Goal: Check status: Check status

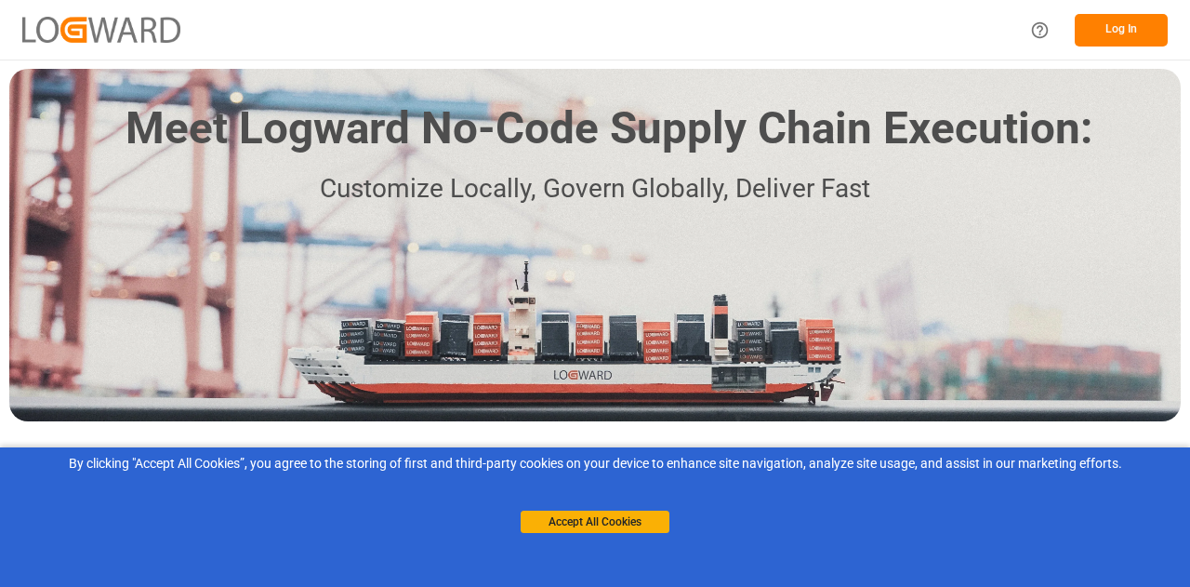
click at [1120, 19] on button "Log In" at bounding box center [1121, 30] width 93 height 33
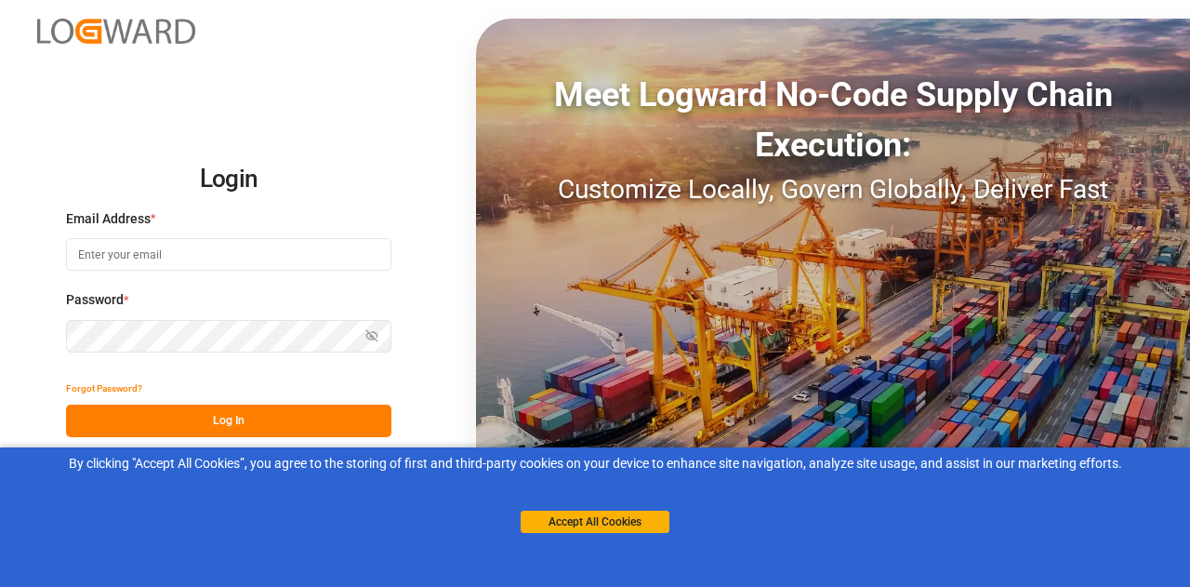
click at [391, 261] on input at bounding box center [228, 254] width 325 height 33
click at [201, 257] on input at bounding box center [228, 254] width 325 height 33
type input "[PERSON_NAME][EMAIL_ADDRESS][PERSON_NAME][DOMAIN_NAME]"
click at [378, 345] on button "Show password" at bounding box center [371, 336] width 39 height 33
click at [288, 417] on button "Log In" at bounding box center [228, 420] width 325 height 33
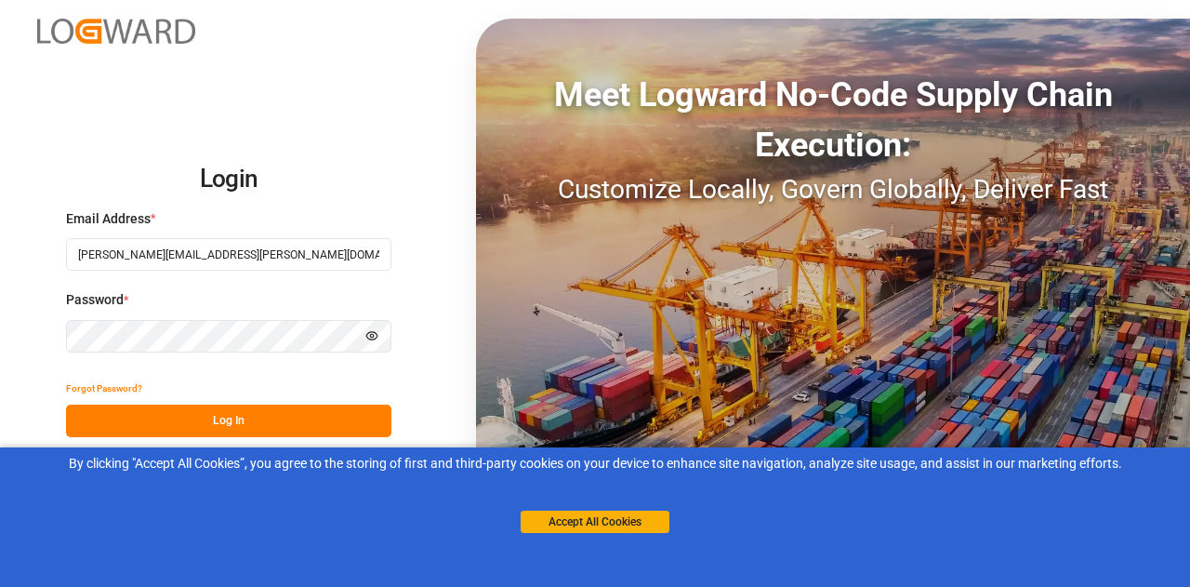
click at [164, 427] on button "Log In" at bounding box center [228, 420] width 325 height 33
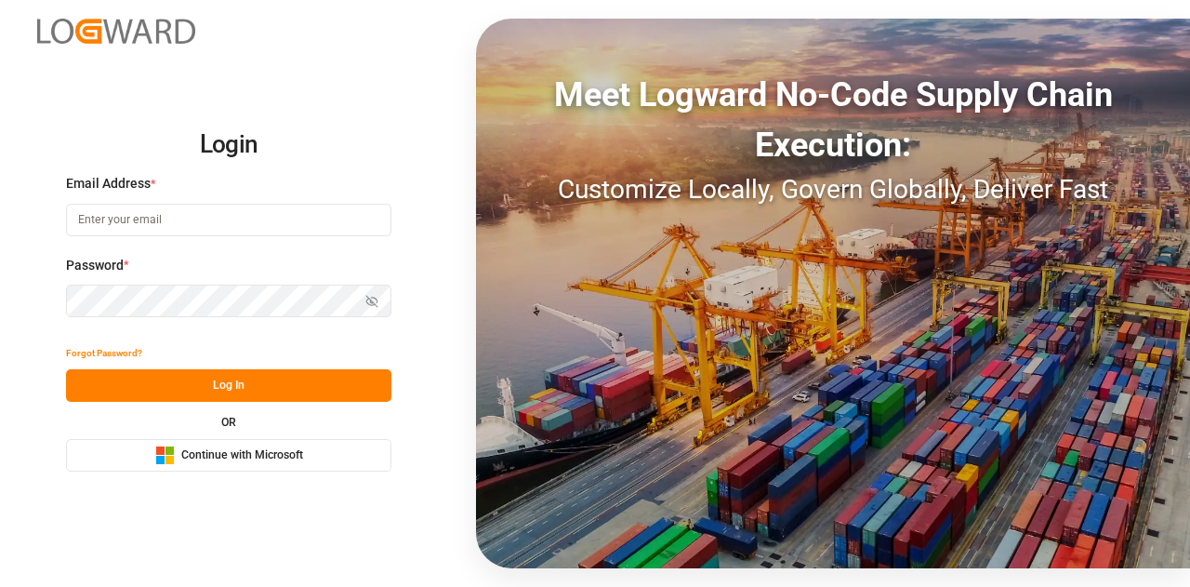
click at [179, 217] on input at bounding box center [228, 220] width 325 height 33
type input "[PERSON_NAME][EMAIL_ADDRESS][PERSON_NAME][DOMAIN_NAME]"
click at [180, 393] on button "Log In" at bounding box center [228, 385] width 325 height 33
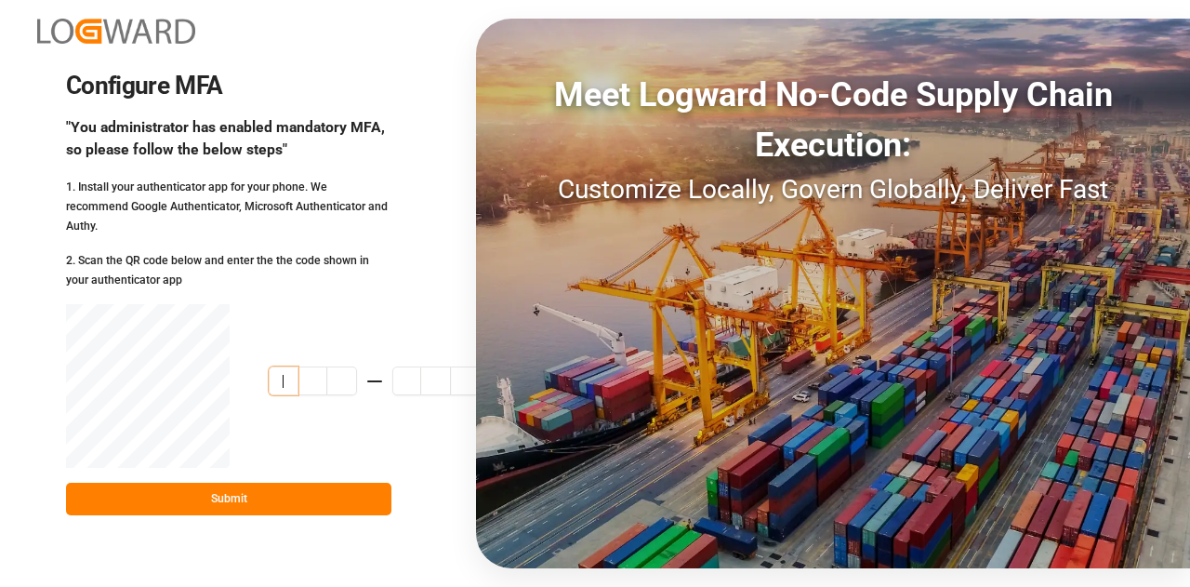
click at [278, 366] on input at bounding box center [374, 381] width 211 height 30
type input "107144"
click at [279, 495] on button "Submit" at bounding box center [228, 499] width 325 height 33
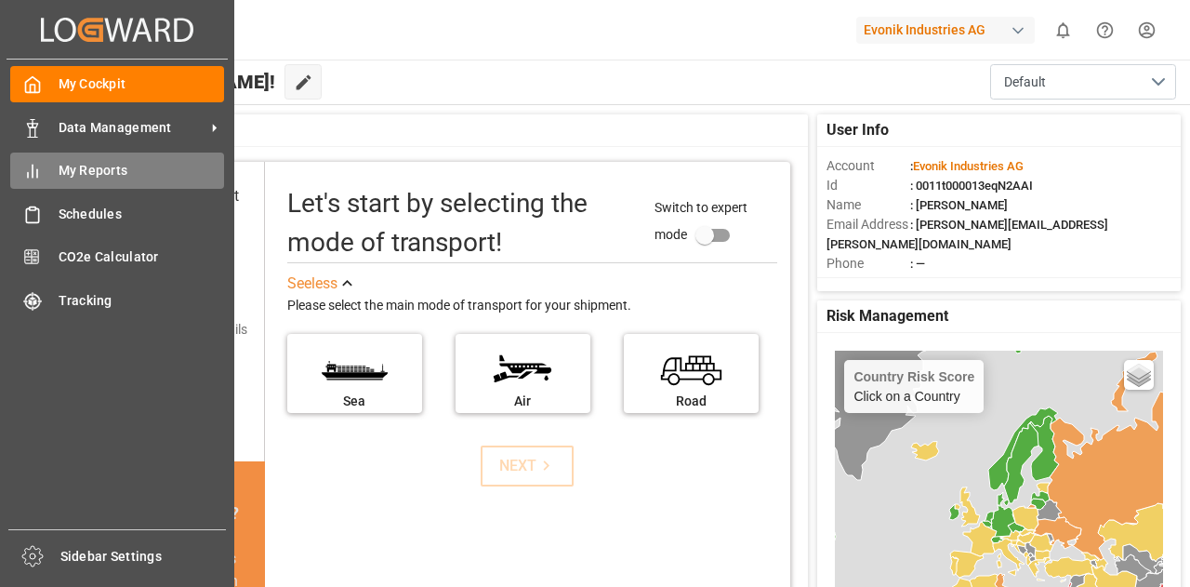
click at [113, 169] on span "My Reports" at bounding box center [142, 171] width 166 height 20
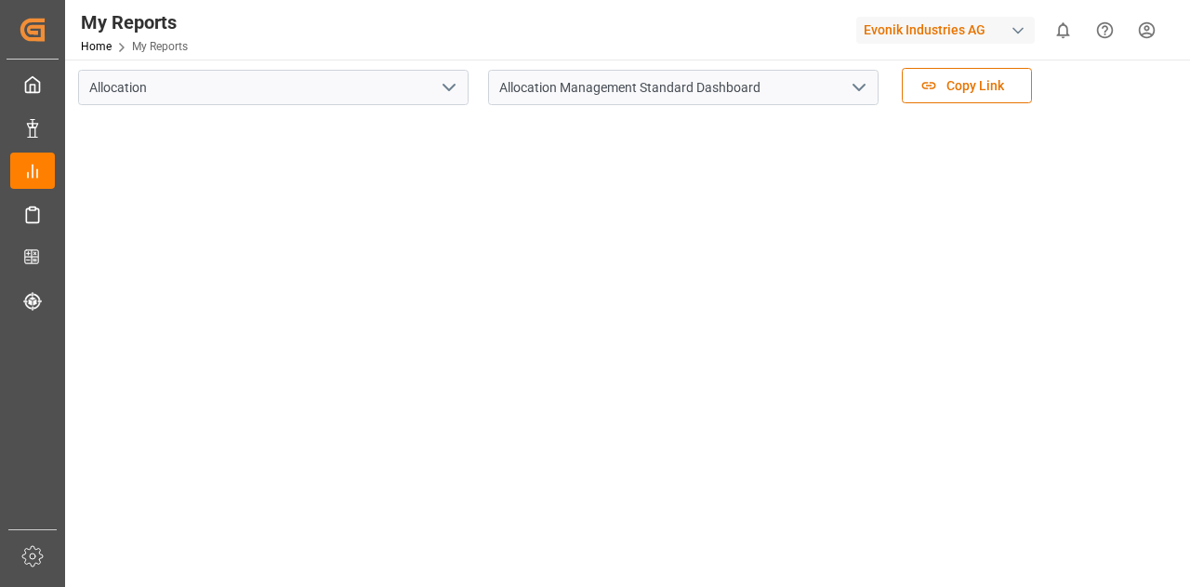
scroll to position [32, 0]
click at [76, 457] on main "Select Category Allocation Select Report Allocation Management Standard Dashboa…" at bounding box center [625, 454] width 1121 height 827
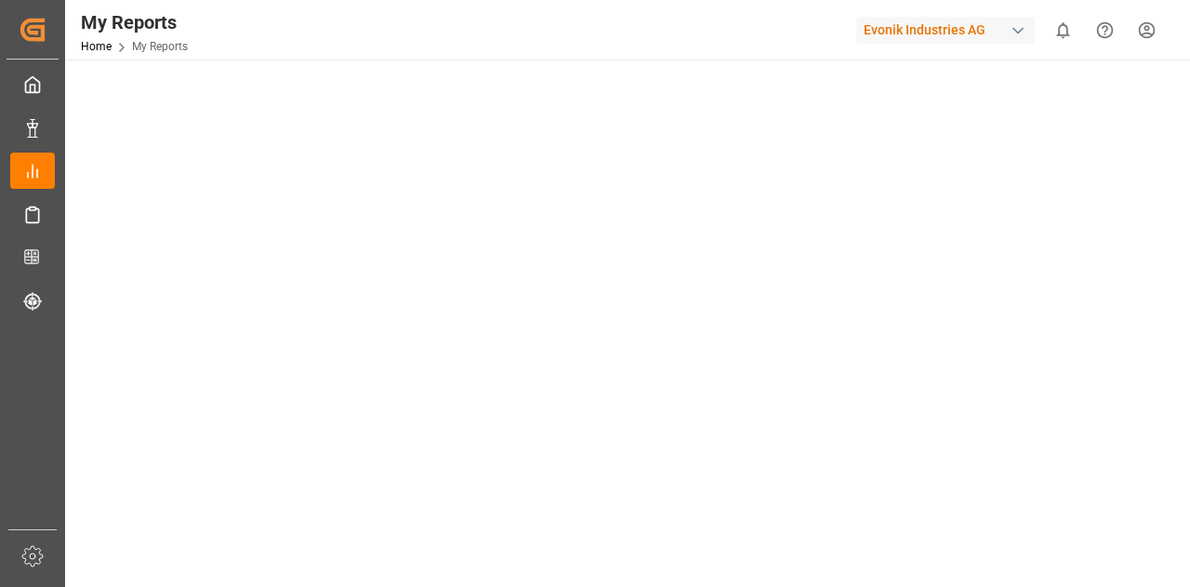
scroll to position [272, 0]
